Goal: Task Accomplishment & Management: Complete application form

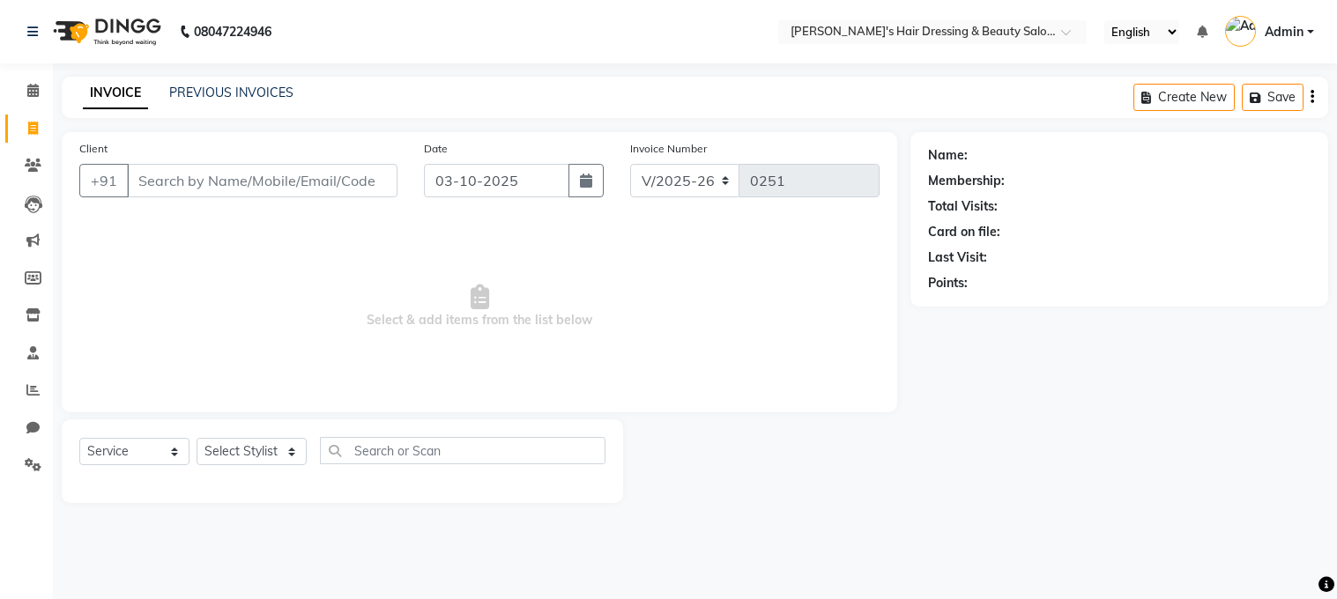
select select "4981"
select select "service"
click at [145, 177] on input "Client" at bounding box center [262, 180] width 271 height 33
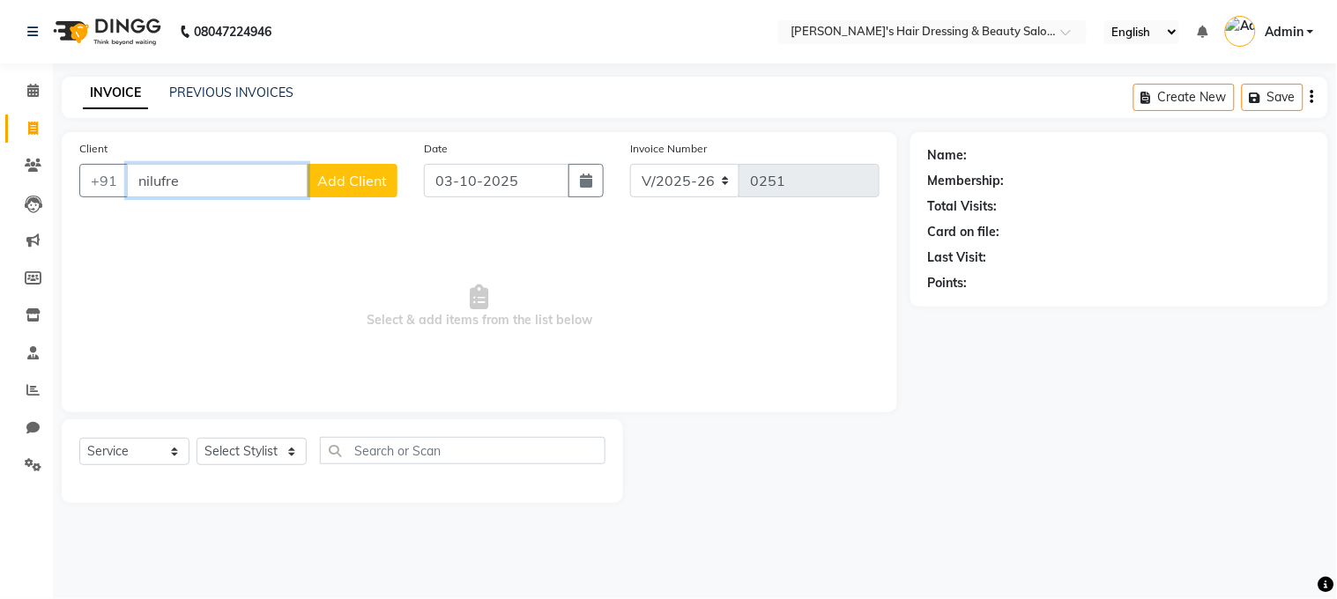
type input "nilufre"
click at [226, 225] on span "Select & add items from the list below" at bounding box center [479, 307] width 800 height 176
click at [183, 182] on input "nilufre" at bounding box center [217, 180] width 181 height 33
drag, startPoint x: 183, startPoint y: 182, endPoint x: 130, endPoint y: 218, distance: 63.5
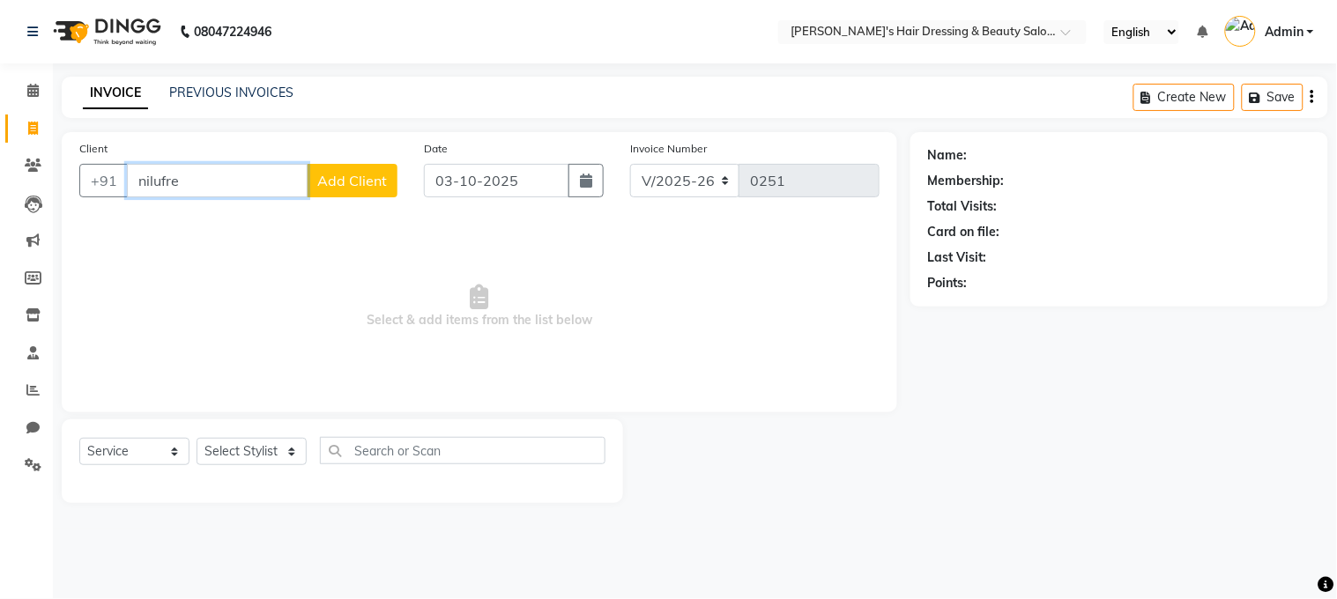
click at [130, 218] on div "Client +91 nilufre Add Client Date [DATE] Invoice Number V/2025 V/[PHONE_NUMBER…" at bounding box center [479, 272] width 835 height 280
click at [220, 218] on ngb-highlight "9823141516" at bounding box center [240, 221] width 88 height 18
type input "9823141516"
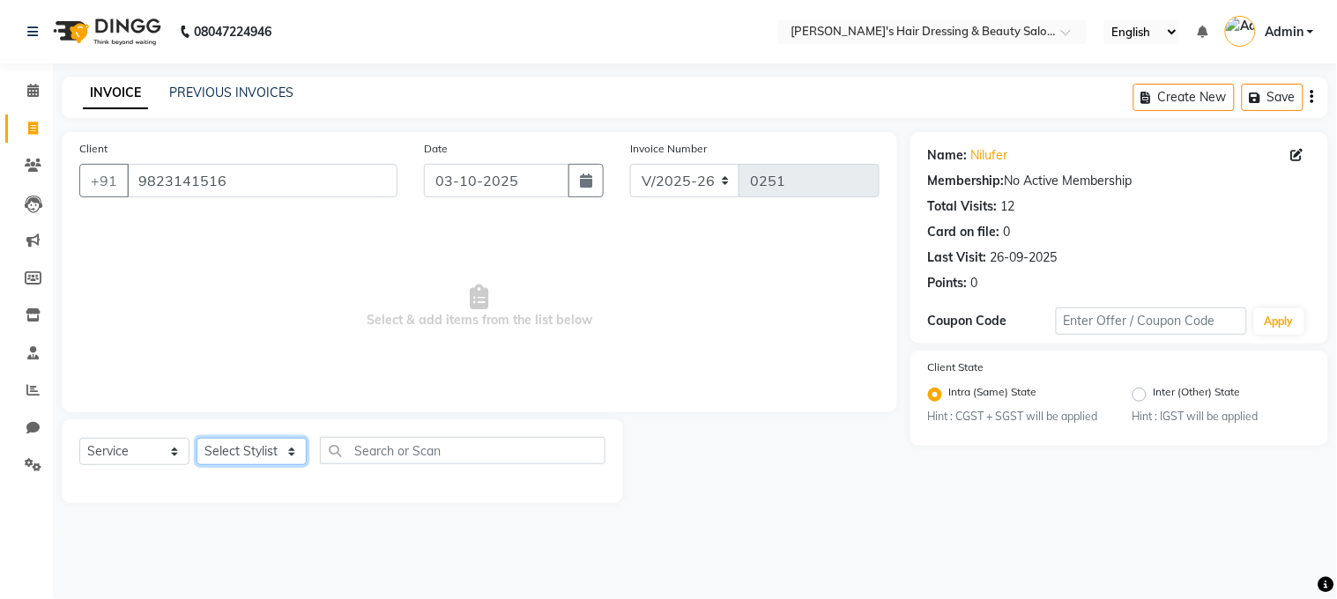
click at [293, 454] on select "Select Stylist [PERSON_NAME] [PERSON_NAME] pooja ruffina swati" at bounding box center [252, 451] width 110 height 27
select select "31850"
click at [197, 439] on select "Select Stylist [PERSON_NAME] [PERSON_NAME] pooja ruffina swati" at bounding box center [252, 451] width 110 height 27
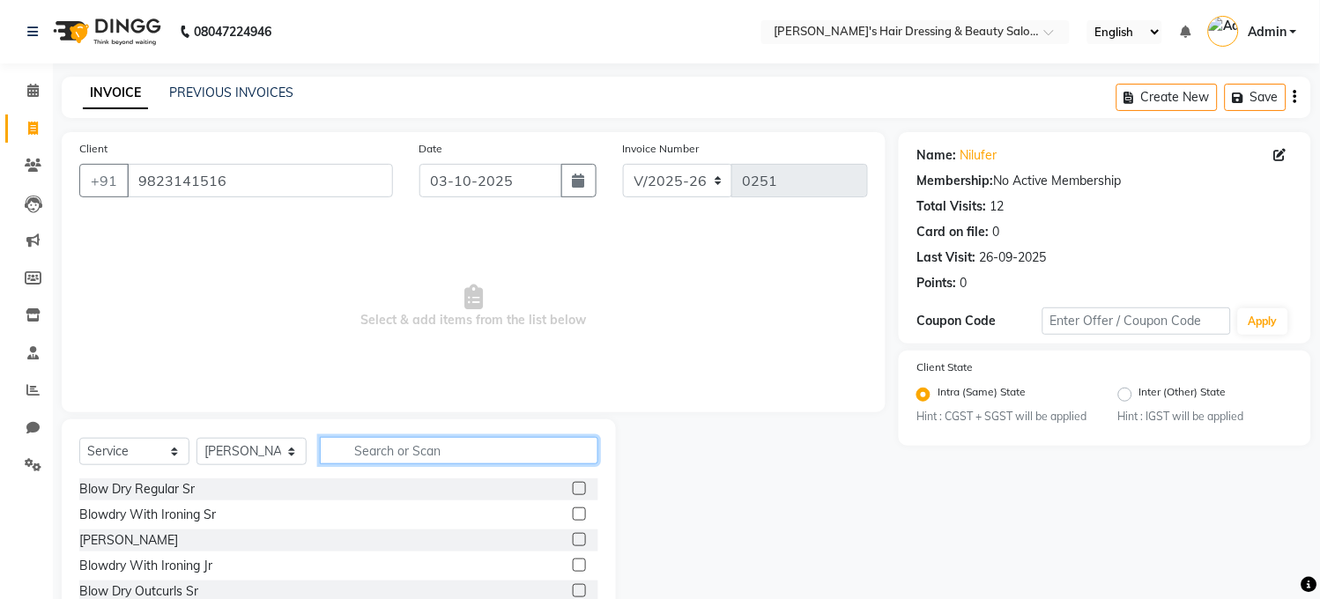
click at [355, 454] on input "text" at bounding box center [459, 450] width 278 height 27
type input "man"
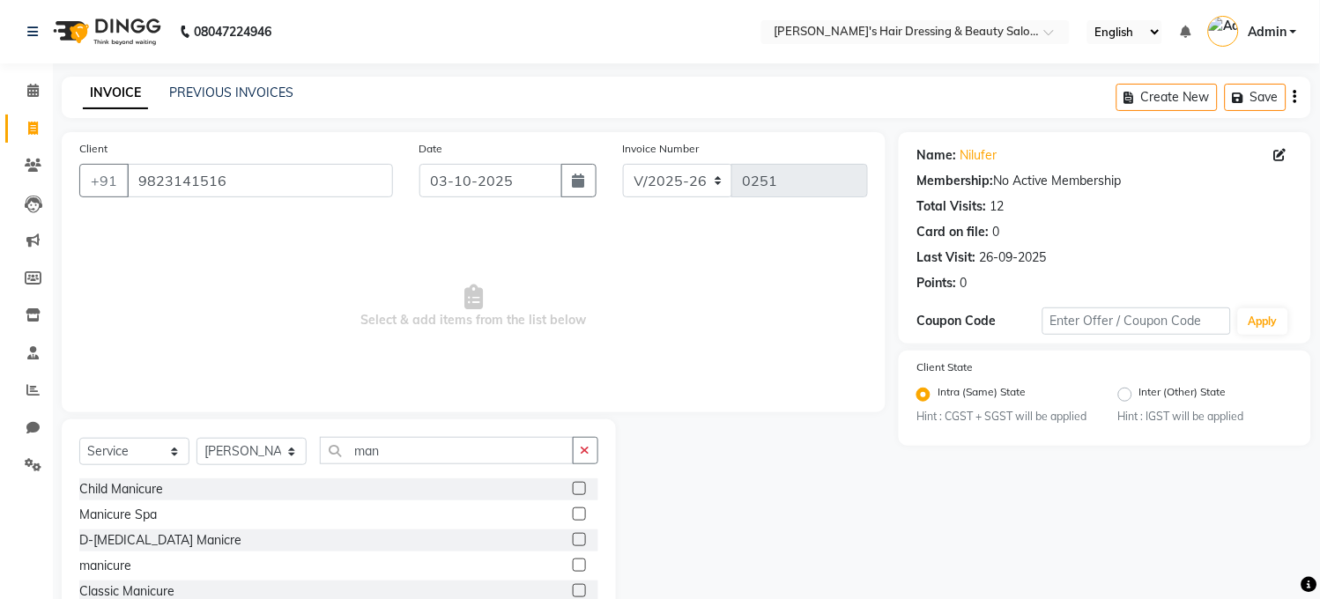
click at [575, 515] on label at bounding box center [579, 514] width 13 height 13
click at [575, 515] on input "checkbox" at bounding box center [578, 514] width 11 height 11
click at [575, 515] on label at bounding box center [579, 514] width 13 height 13
click at [575, 515] on input "checkbox" at bounding box center [578, 514] width 11 height 11
checkbox input "false"
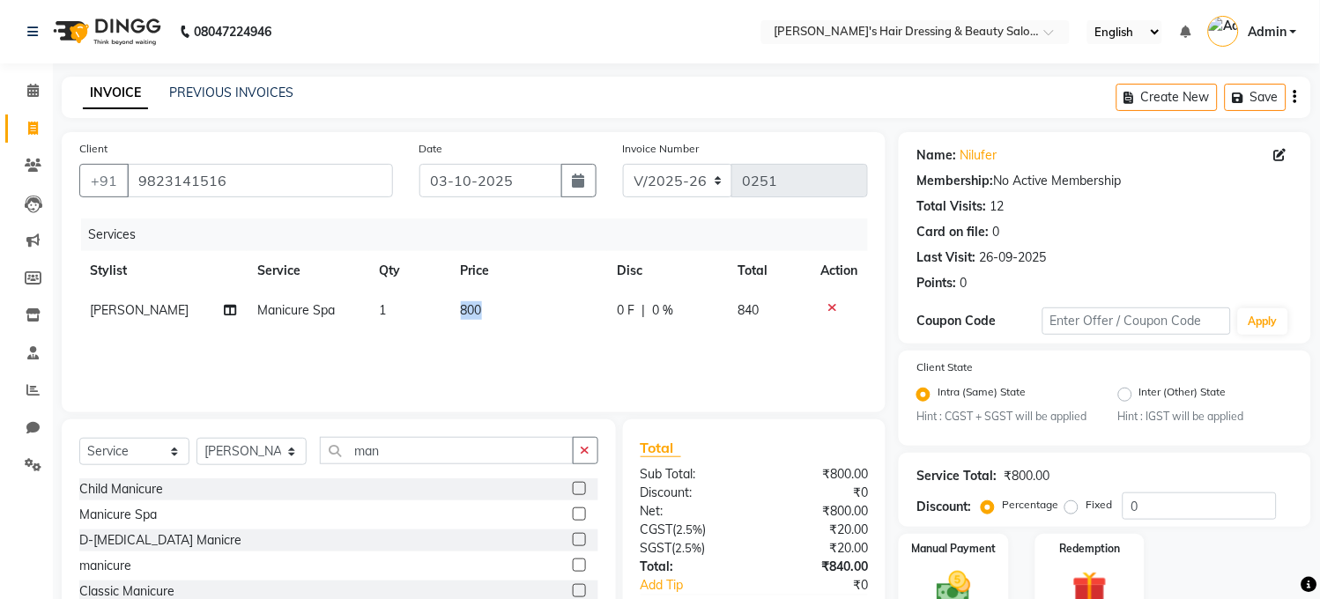
drag, startPoint x: 498, startPoint y: 303, endPoint x: 432, endPoint y: 318, distance: 67.8
click at [434, 317] on tr "[PERSON_NAME] Spa 1 800 0 F | 0 % 840" at bounding box center [473, 311] width 789 height 40
click at [542, 337] on div "Services Stylist Service Qty Price Disc Total Action [PERSON_NAME] Manicure Spa…" at bounding box center [473, 307] width 789 height 176
click at [500, 318] on td "800" at bounding box center [528, 311] width 157 height 40
select select "31850"
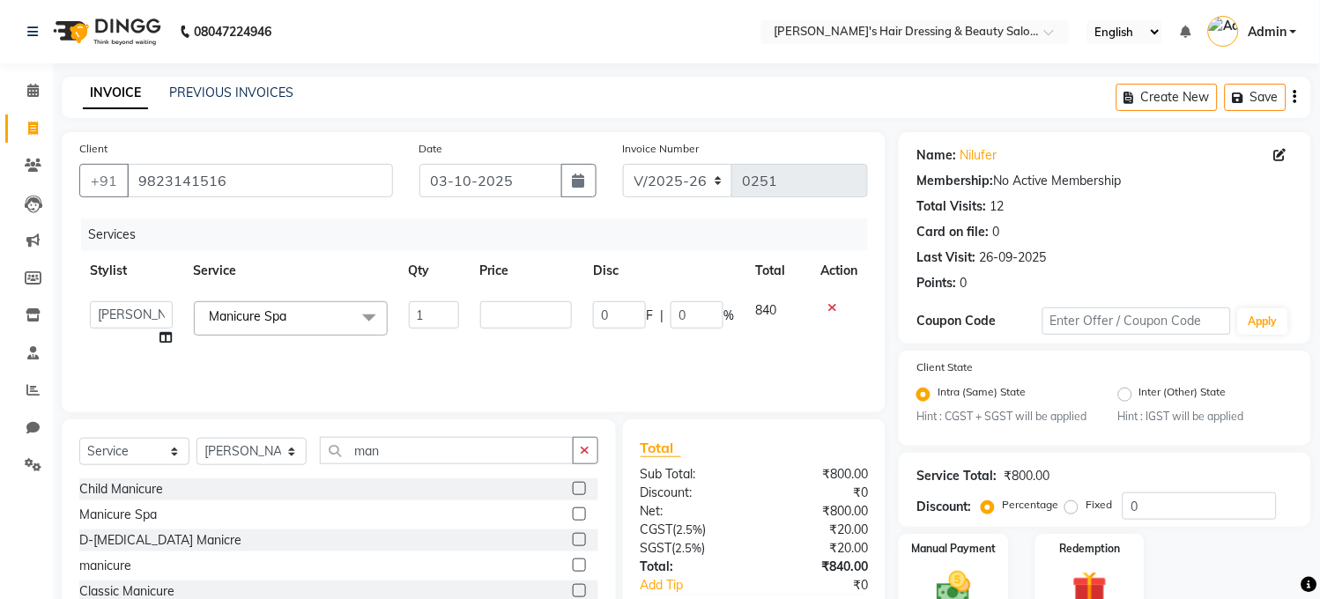
type input "1"
click at [521, 338] on div "Services Stylist Service Qty Price Disc Total Action [PERSON_NAME] [PERSON_NAME…" at bounding box center [473, 307] width 789 height 176
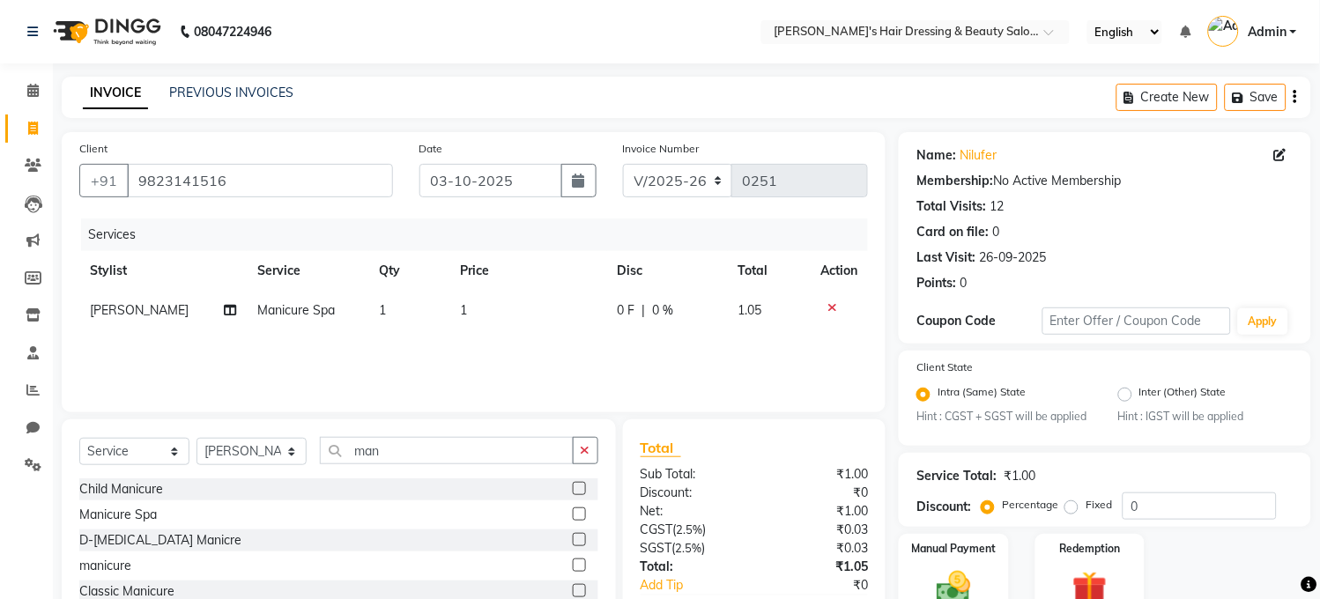
click at [517, 321] on td "1" at bounding box center [528, 311] width 157 height 40
select select "31850"
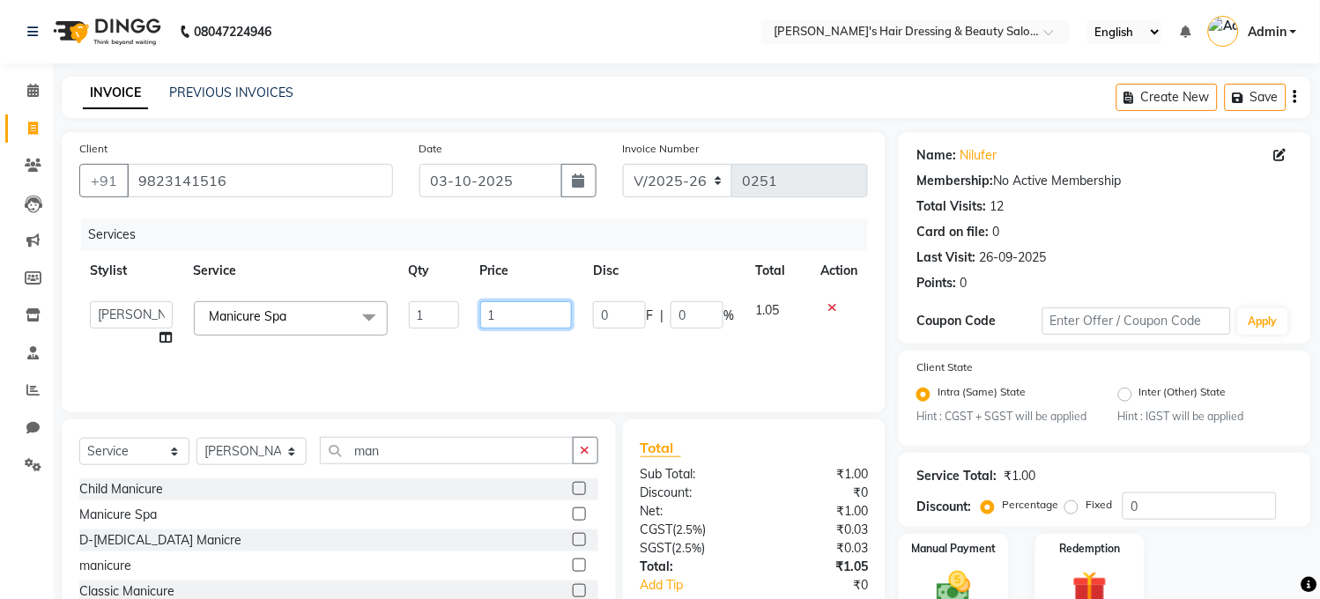
drag, startPoint x: 500, startPoint y: 317, endPoint x: 463, endPoint y: 351, distance: 49.9
click at [463, 344] on tr "[PERSON_NAME] [PERSON_NAME] pooja ruffina swati Manicure Spa x Blow Dry Regular…" at bounding box center [473, 324] width 789 height 67
type input "1350"
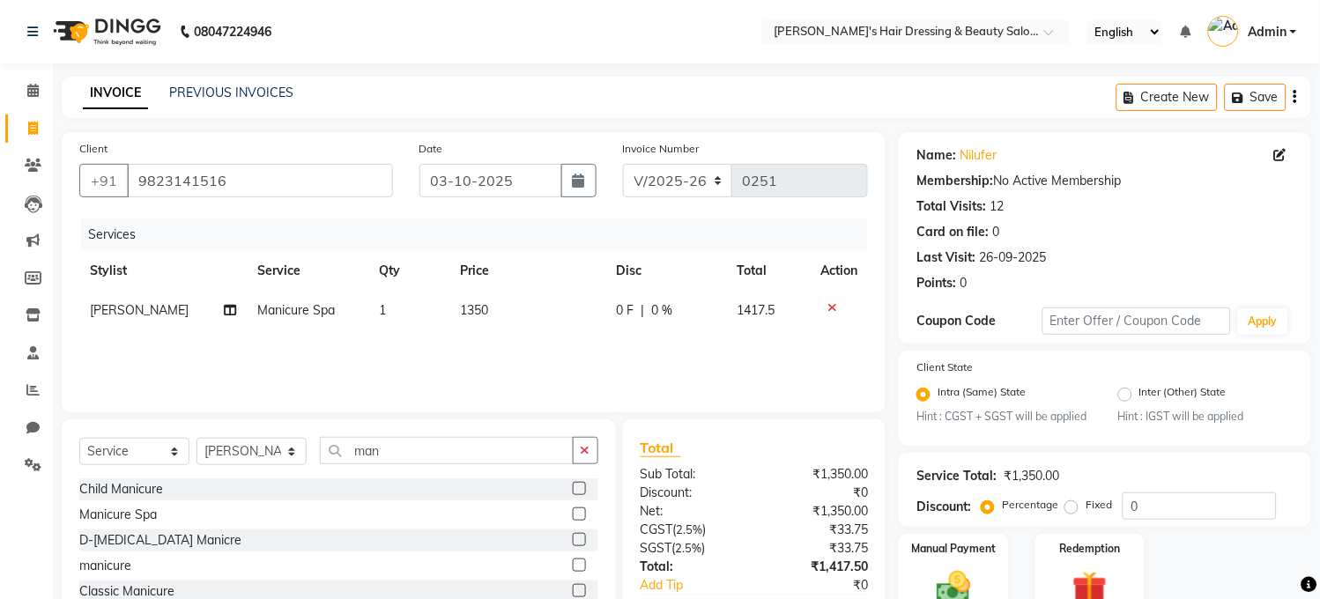
click at [585, 356] on div "Services Stylist Service Qty Price Disc Total Action [PERSON_NAME] Manicure Spa…" at bounding box center [473, 307] width 789 height 176
drag, startPoint x: 386, startPoint y: 458, endPoint x: 338, endPoint y: 474, distance: 50.2
click at [338, 474] on div "Select Service Product Membership Package Voucher Prepaid Gift Card Select Styl…" at bounding box center [338, 457] width 519 height 41
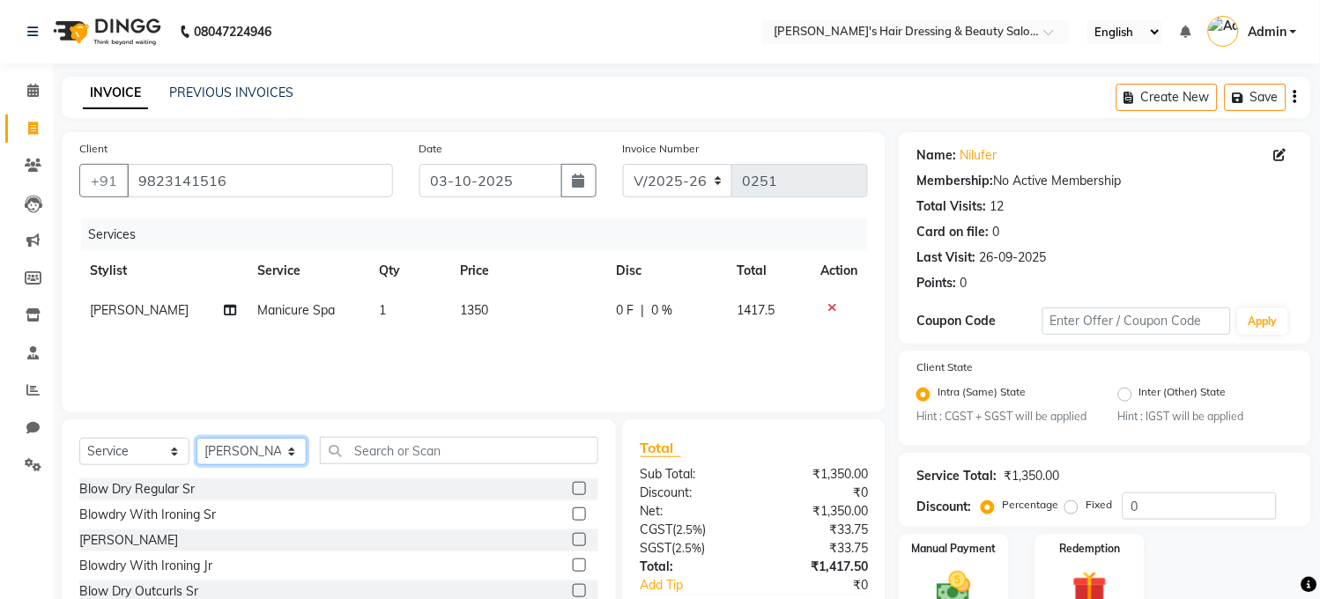
click at [293, 450] on select "Select Stylist [PERSON_NAME] [PERSON_NAME] pooja ruffina swati" at bounding box center [252, 451] width 110 height 27
select select "32958"
click at [197, 439] on select "Select Stylist [PERSON_NAME] [PERSON_NAME] pooja ruffina swati" at bounding box center [252, 451] width 110 height 27
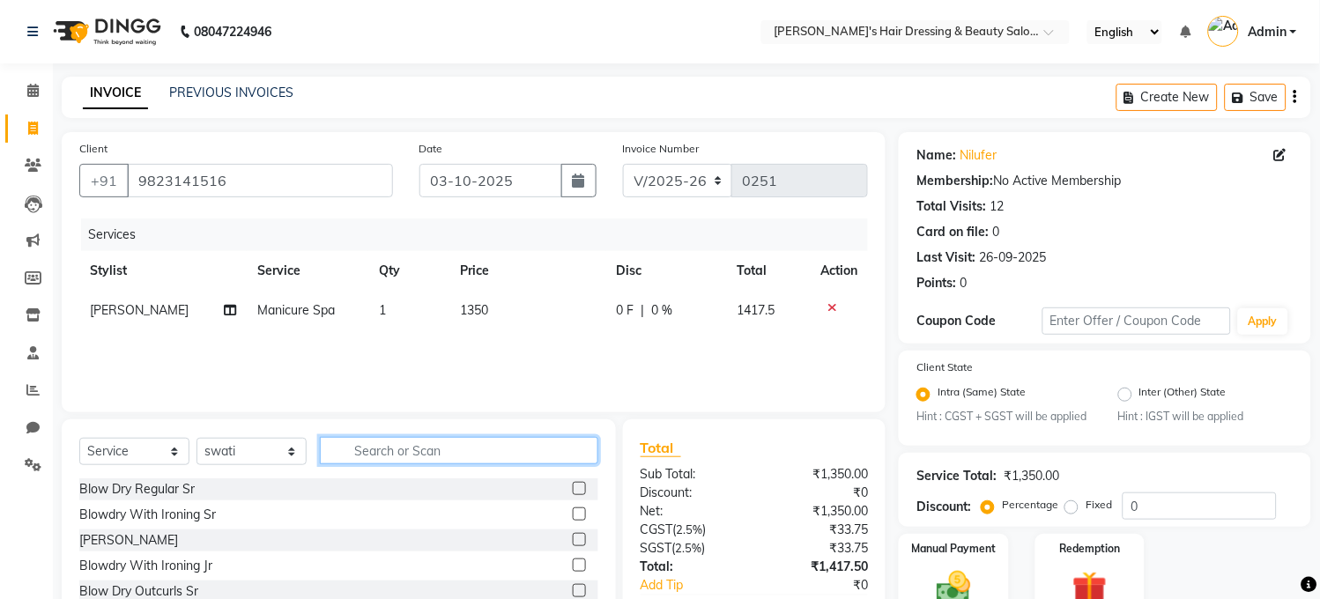
click at [359, 451] on input "text" at bounding box center [459, 450] width 278 height 27
type input "ped"
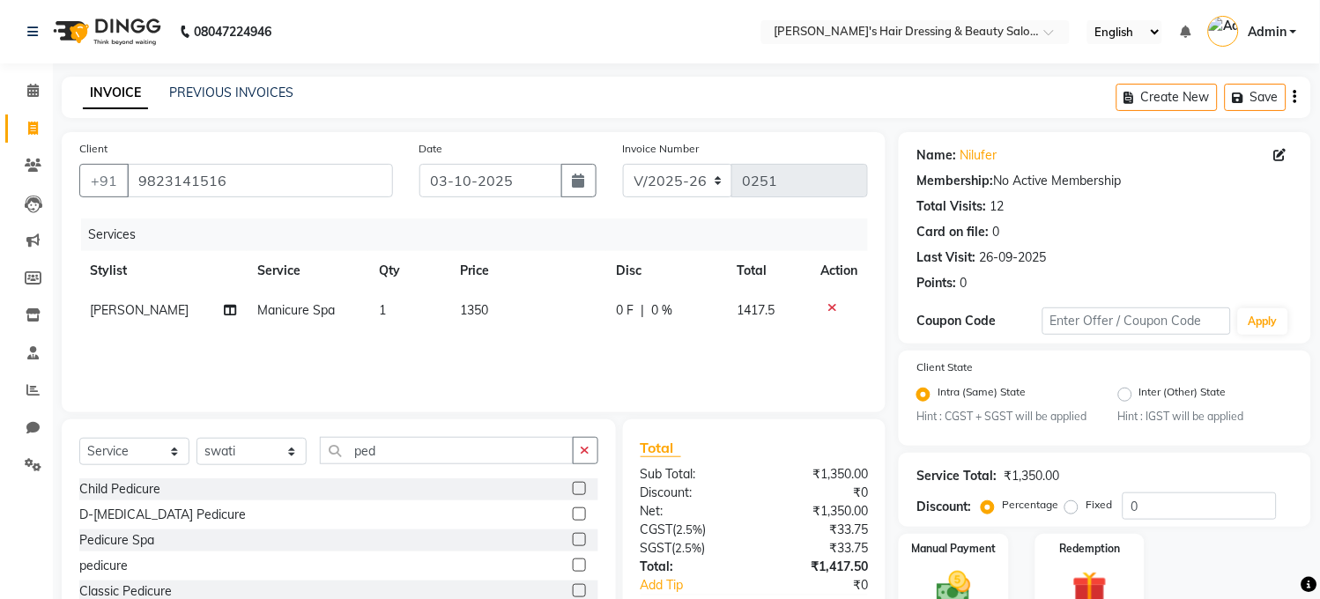
click at [577, 539] on label at bounding box center [579, 539] width 13 height 13
click at [577, 539] on input "checkbox" at bounding box center [578, 540] width 11 height 11
checkbox input "false"
drag, startPoint x: 486, startPoint y: 344, endPoint x: 412, endPoint y: 345, distance: 73.1
click at [412, 345] on tr "swati Pedicure Spa 1 900 0 F | 0 % 945" at bounding box center [473, 350] width 789 height 40
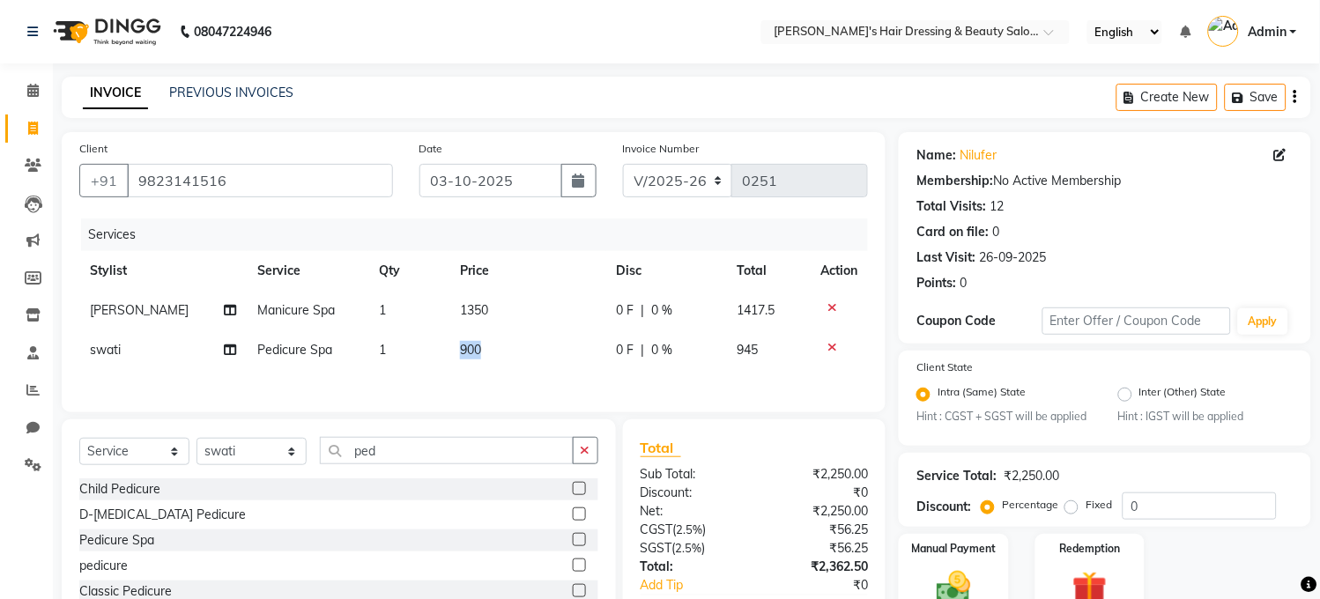
click at [407, 350] on td "1" at bounding box center [408, 350] width 81 height 40
select select "32958"
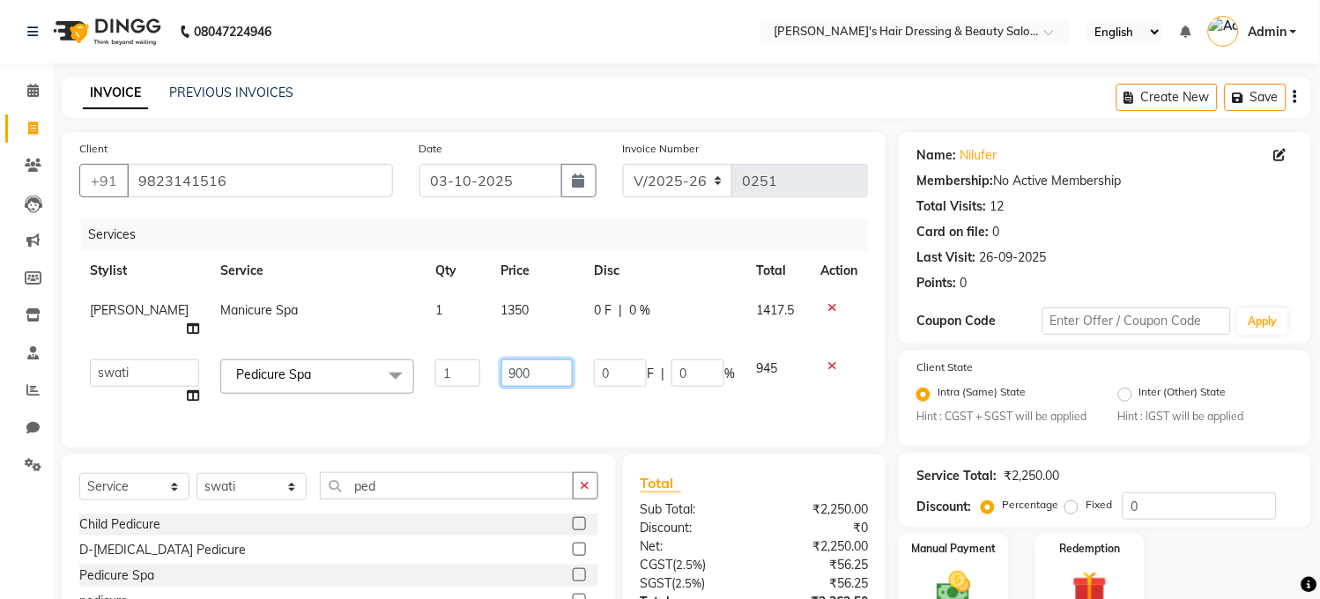
drag, startPoint x: 511, startPoint y: 353, endPoint x: 447, endPoint y: 393, distance: 76.0
click at [452, 385] on tr "[PERSON_NAME] [PERSON_NAME] pooja ruffina swati Pedicure Spa x Blow Dry Regular…" at bounding box center [473, 382] width 789 height 67
type input "1530"
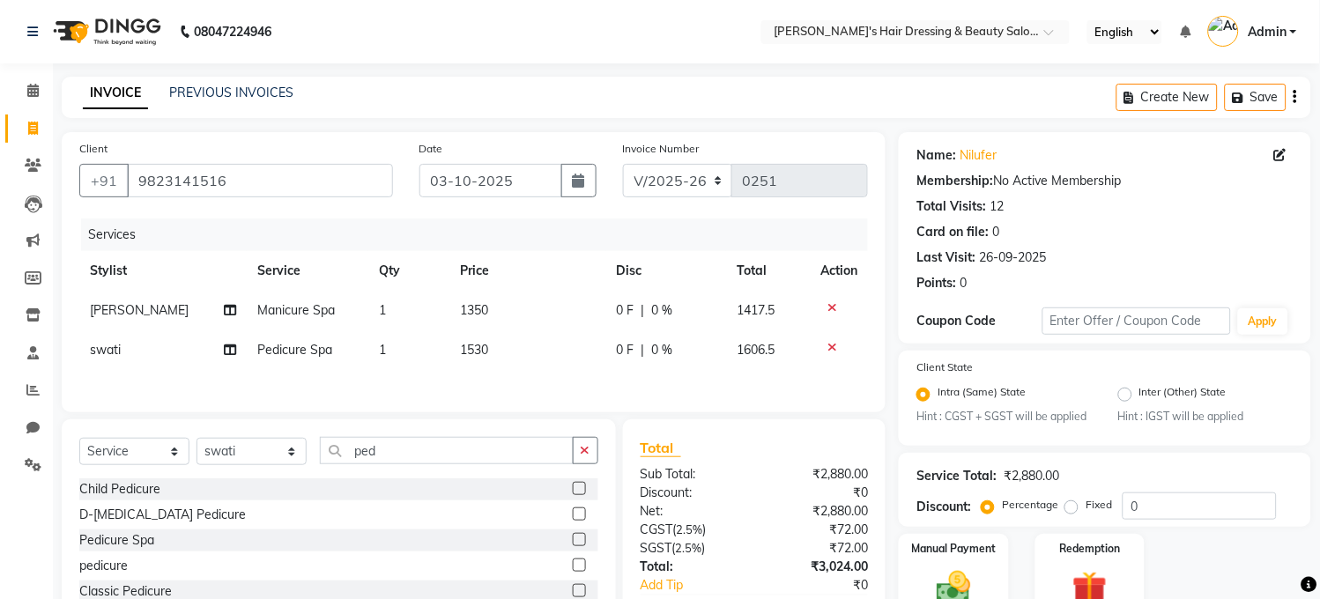
click at [545, 392] on div "Services Stylist Service Qty Price Disc Total Action [PERSON_NAME] Manicure Spa…" at bounding box center [473, 307] width 789 height 176
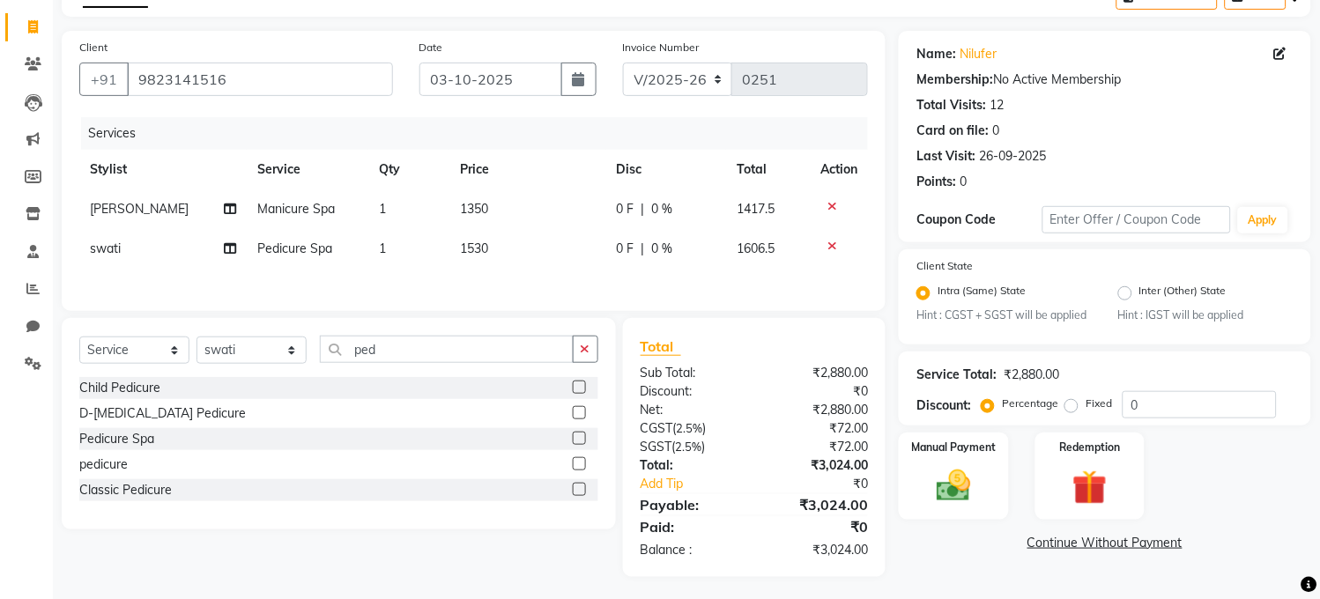
scroll to position [111, 0]
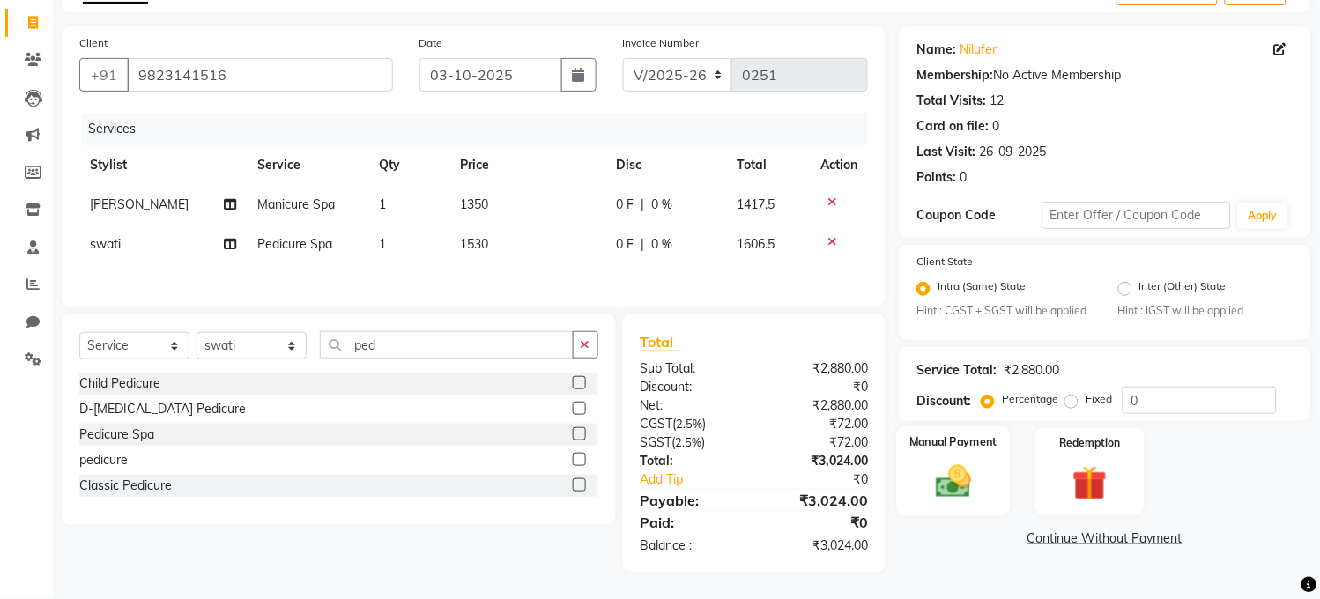
click at [923, 464] on div "Manual Payment" at bounding box center [954, 472] width 114 height 90
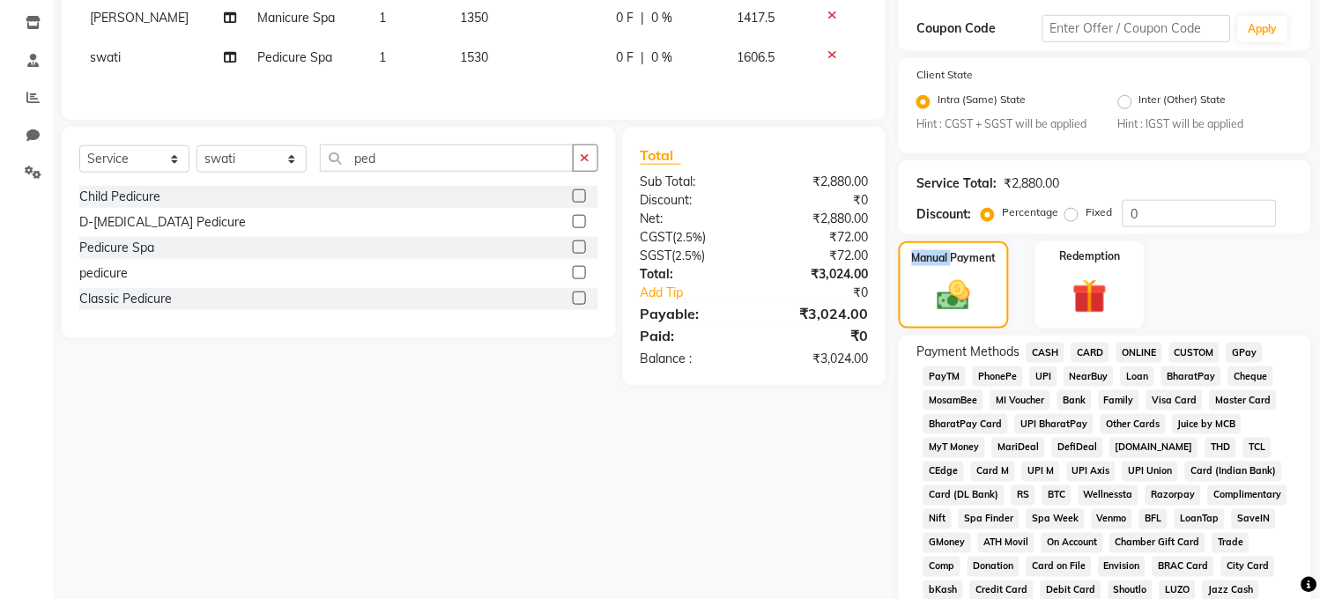
scroll to position [485, 0]
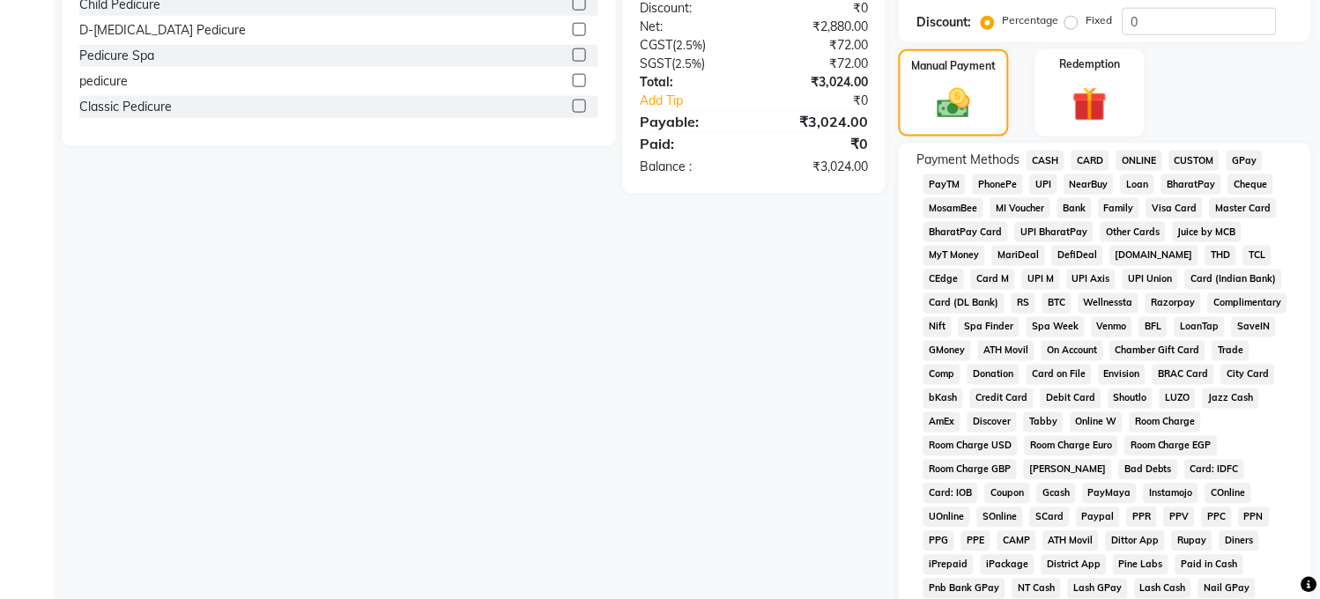
click at [943, 195] on span "PayTM" at bounding box center [945, 184] width 42 height 20
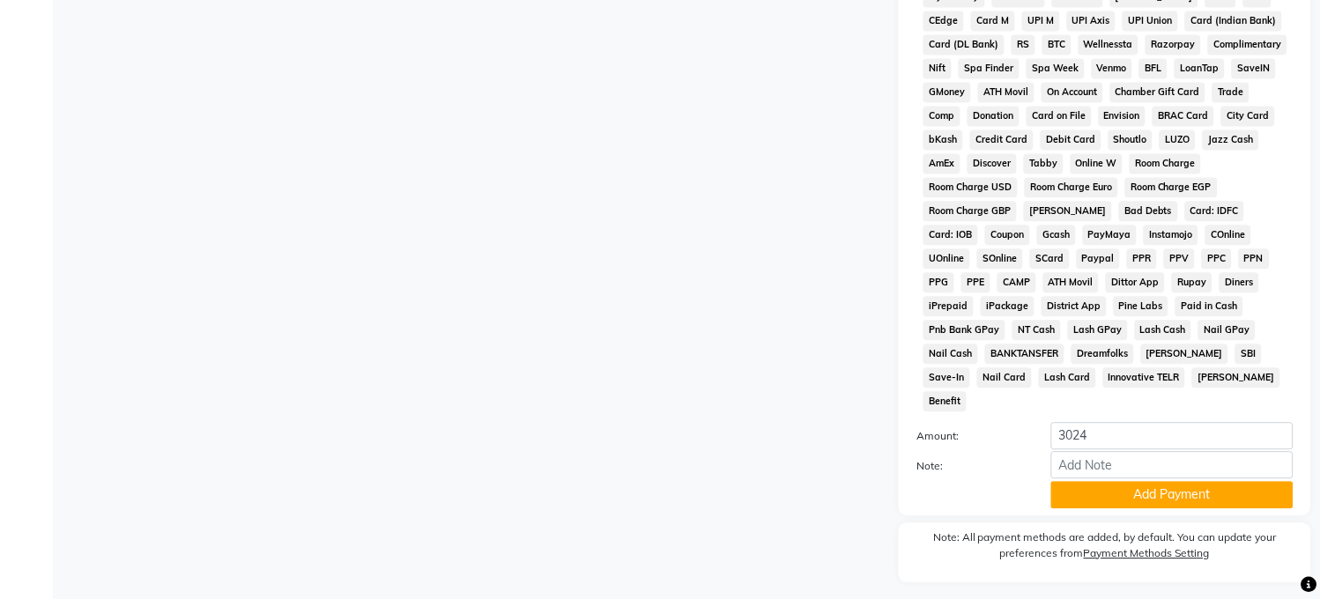
scroll to position [787, 0]
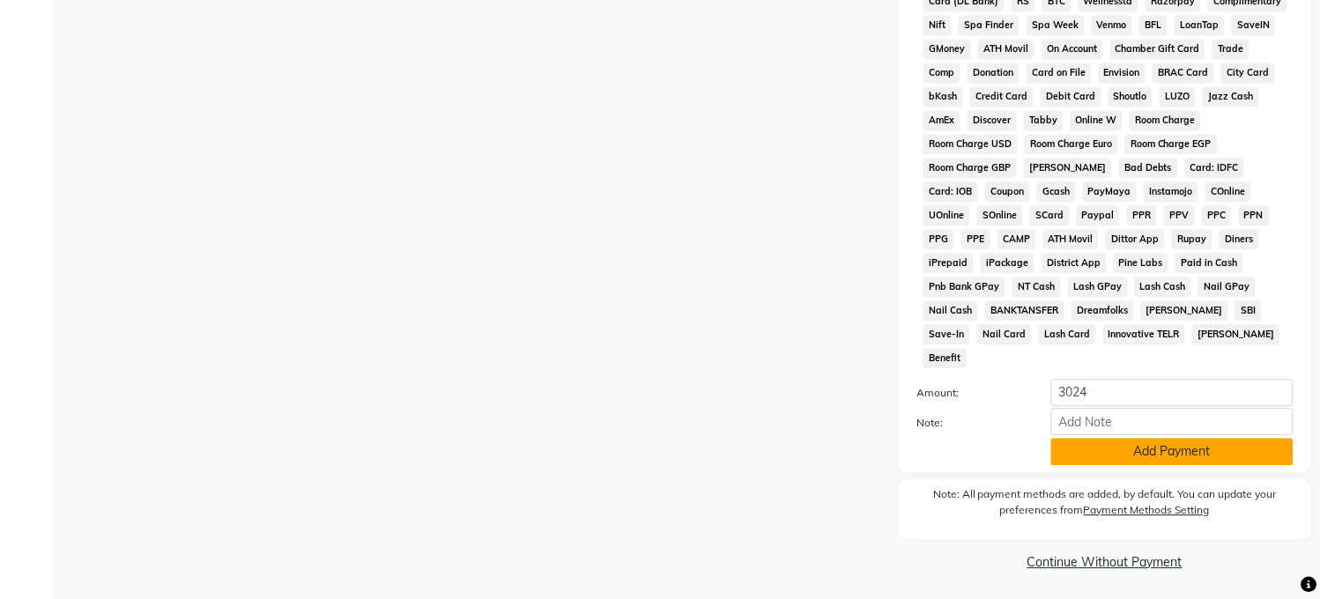
click at [1169, 446] on button "Add Payment" at bounding box center [1172, 451] width 242 height 27
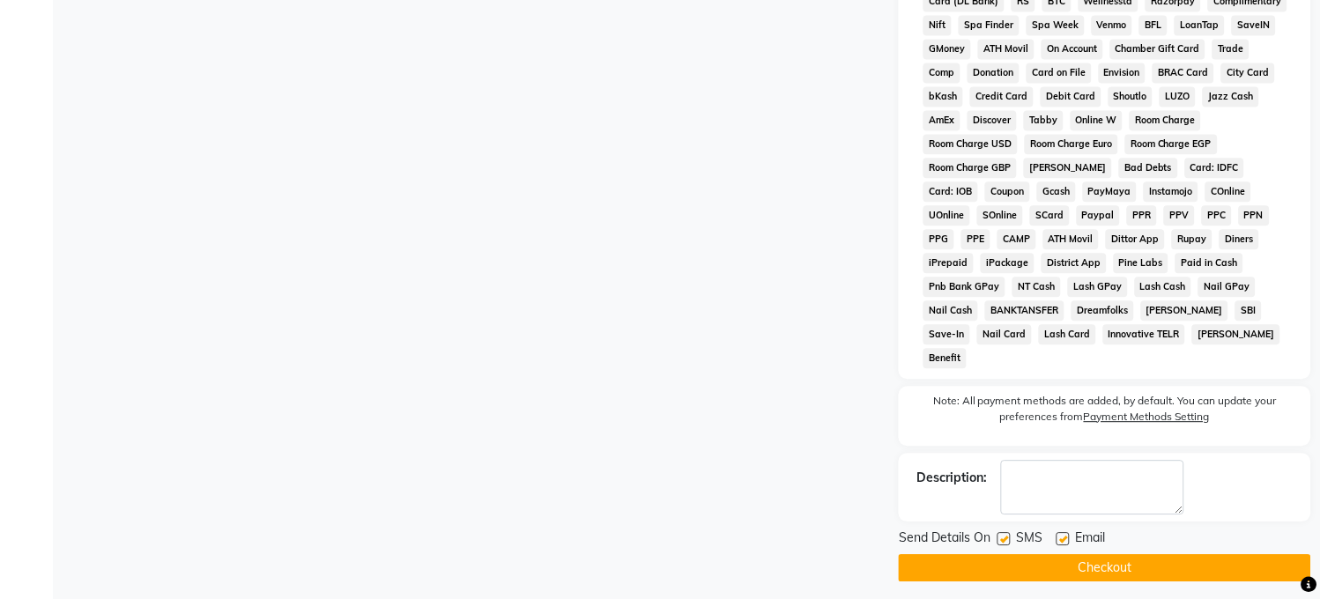
click at [1107, 561] on button "Checkout" at bounding box center [1105, 567] width 412 height 27
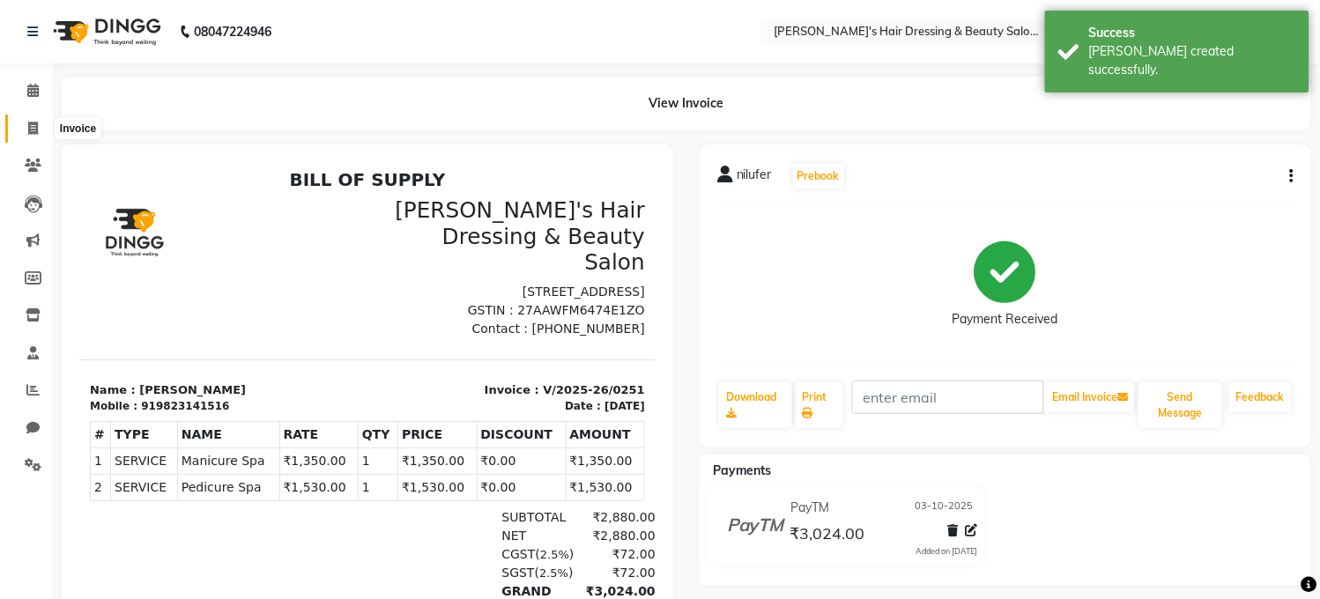
click at [33, 127] on icon at bounding box center [33, 128] width 10 height 13
select select "service"
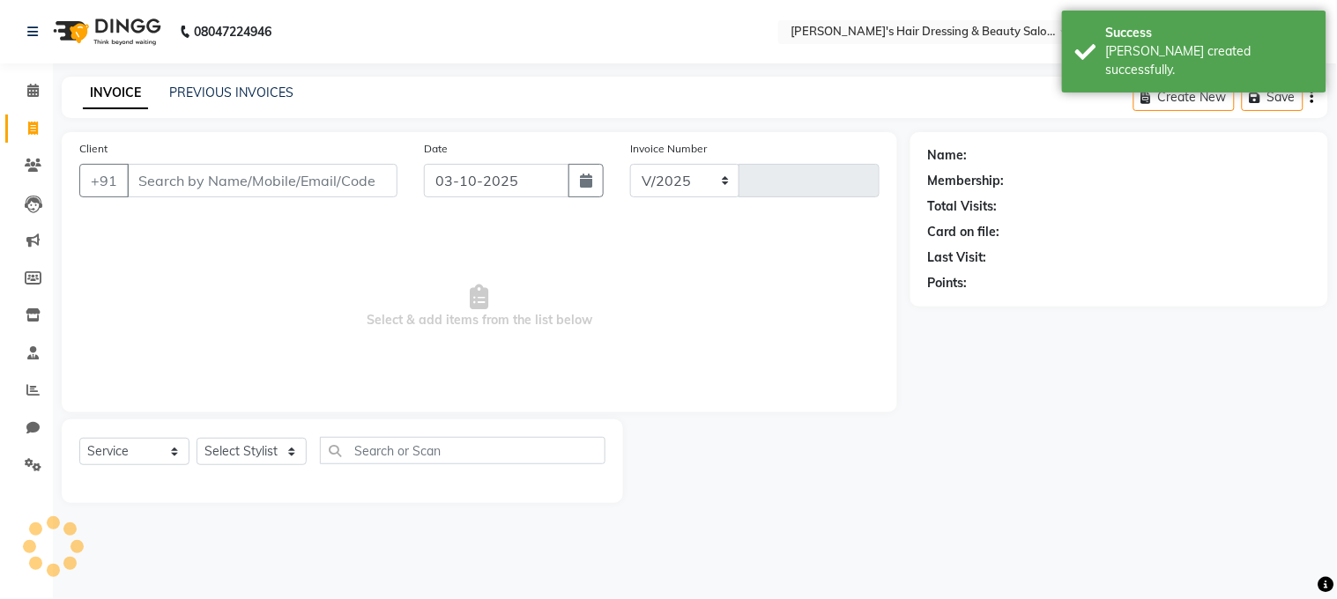
select select "4981"
type input "0252"
